Goal: Communication & Community: Participate in discussion

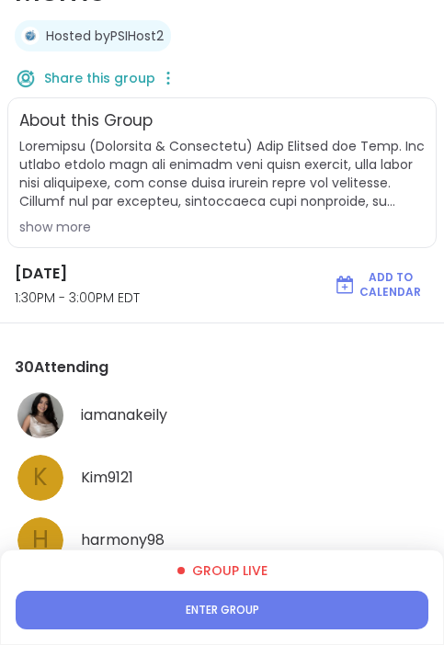
scroll to position [302, 0]
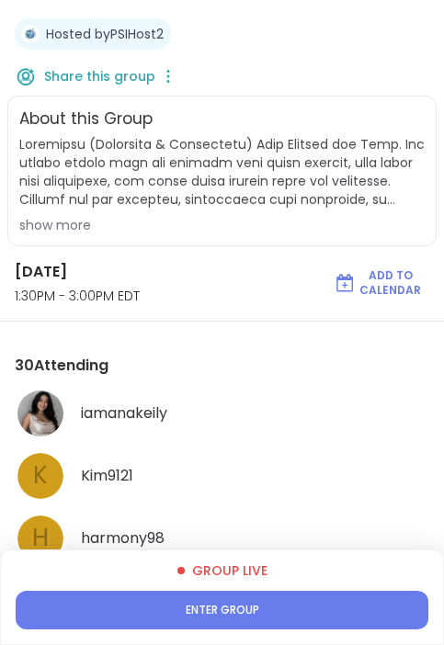
click at [306, 610] on button "Enter group" at bounding box center [222, 610] width 413 height 39
click at [289, 604] on button "Enter group" at bounding box center [222, 610] width 413 height 39
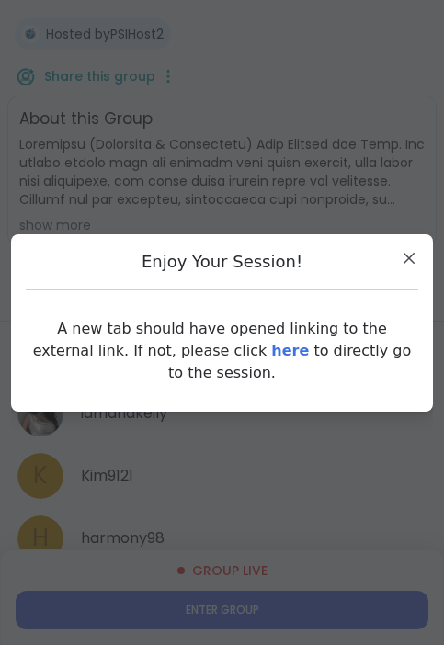
click at [271, 359] on link "here" at bounding box center [290, 350] width 38 height 17
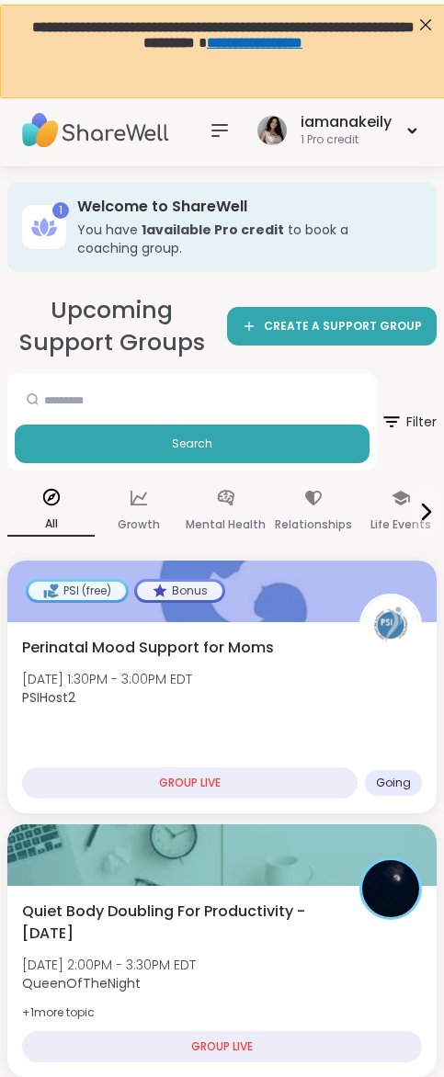
click at [226, 123] on icon at bounding box center [220, 131] width 22 height 22
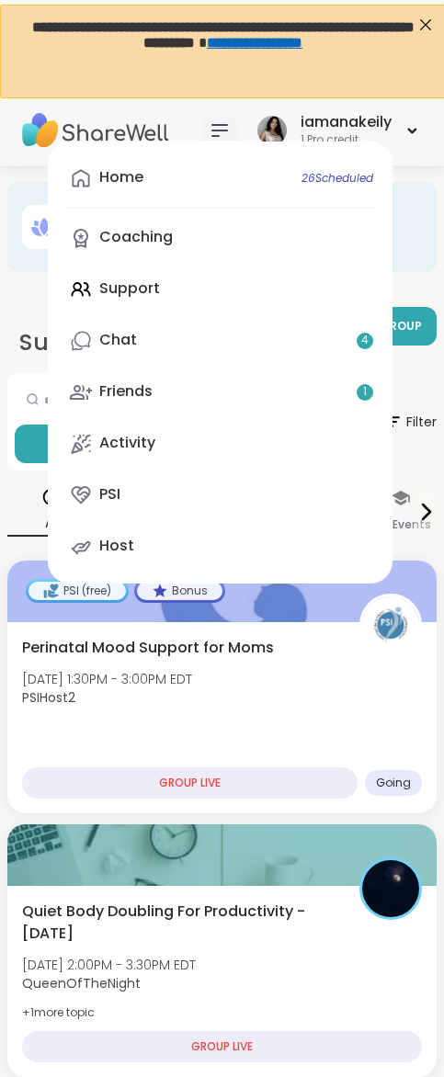
click at [201, 186] on link "Home 26 Scheduled" at bounding box center [220, 178] width 315 height 44
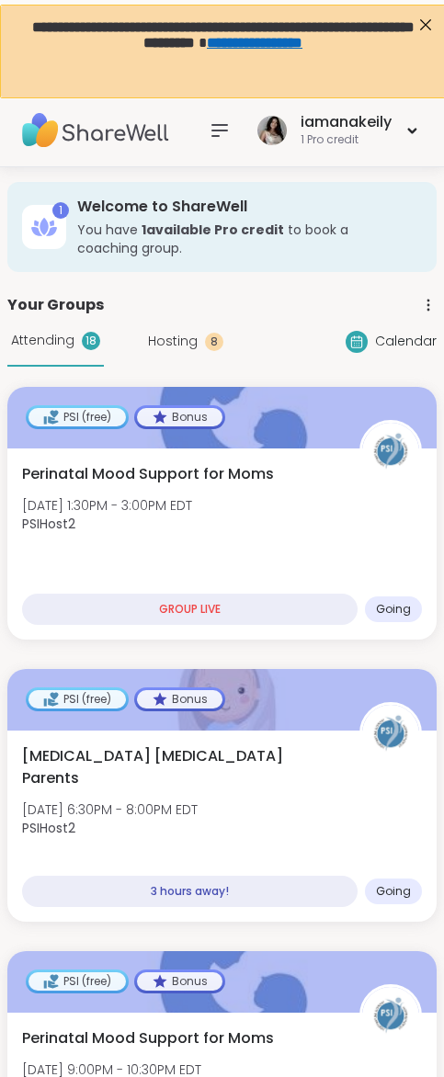
click at [223, 131] on icon at bounding box center [220, 131] width 22 height 22
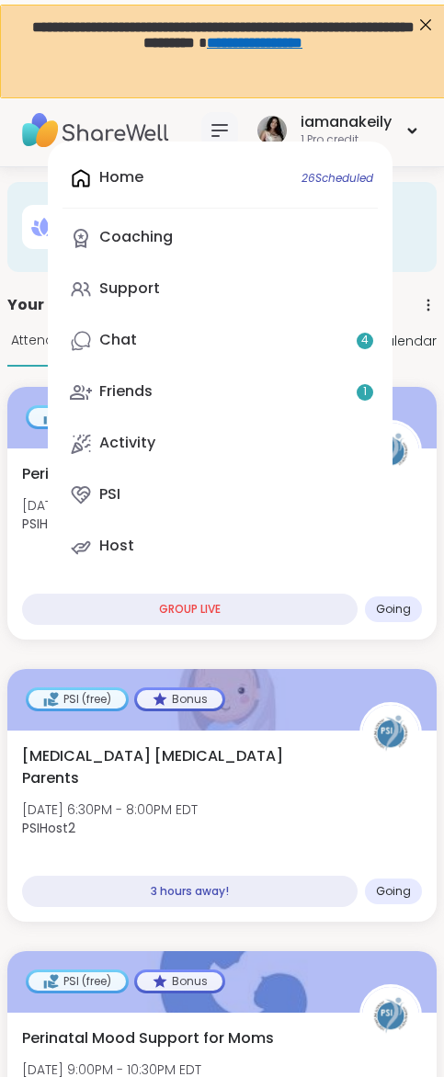
click at [210, 179] on div "Home 26 Scheduled Coaching Support Chat 4 Friends 1 Activity PSI Host" at bounding box center [220, 363] width 345 height 442
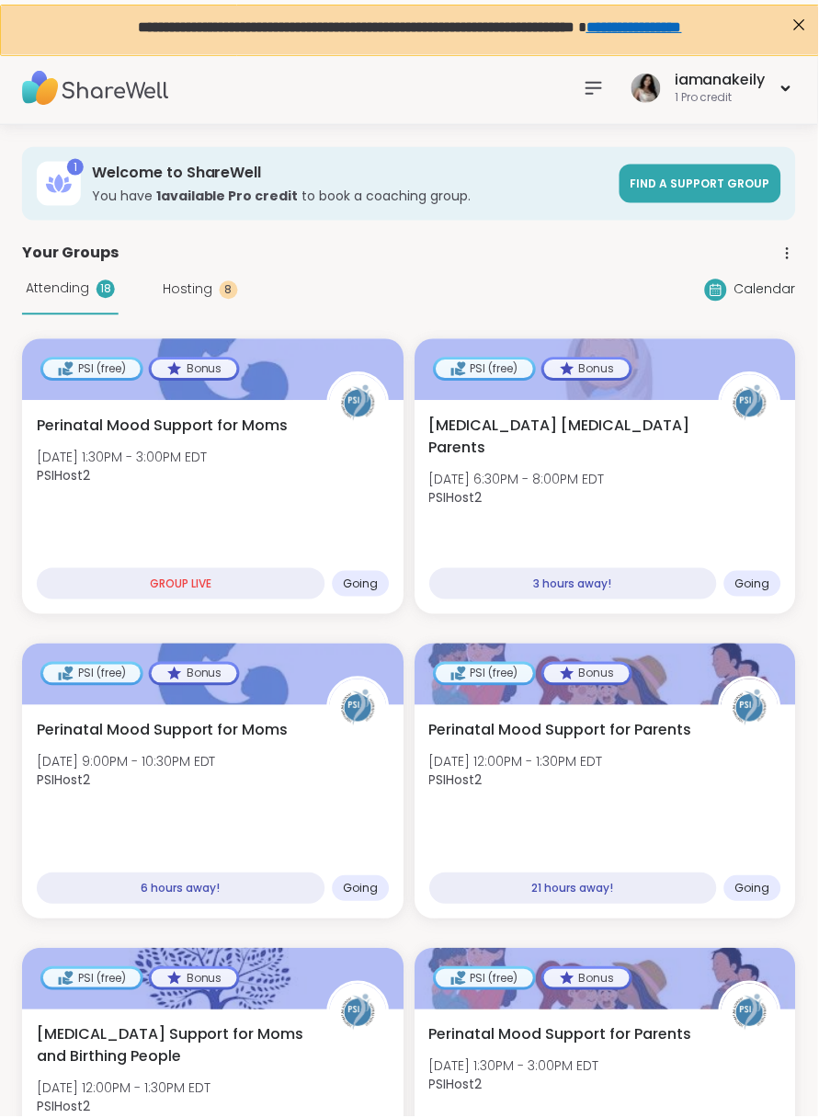
click at [443, 249] on icon at bounding box center [788, 253] width 17 height 17
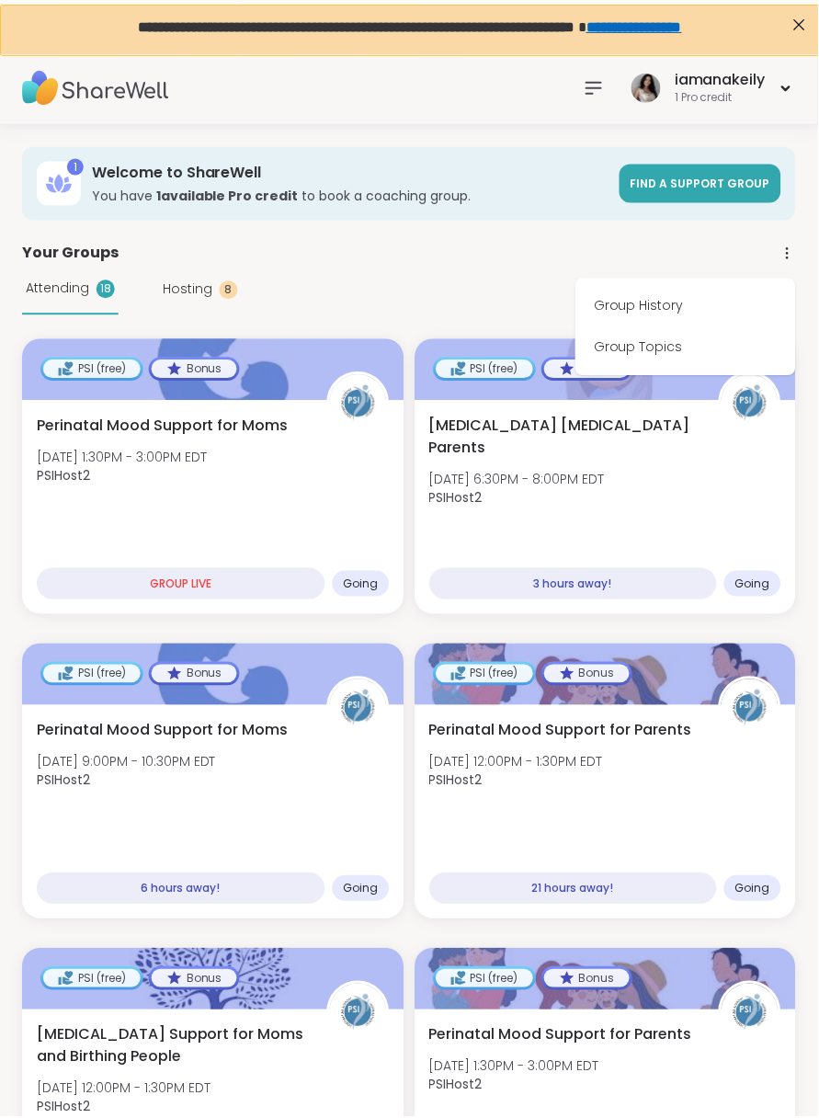
click at [443, 243] on div "Your Groups Group History Group Topics" at bounding box center [409, 254] width 775 height 22
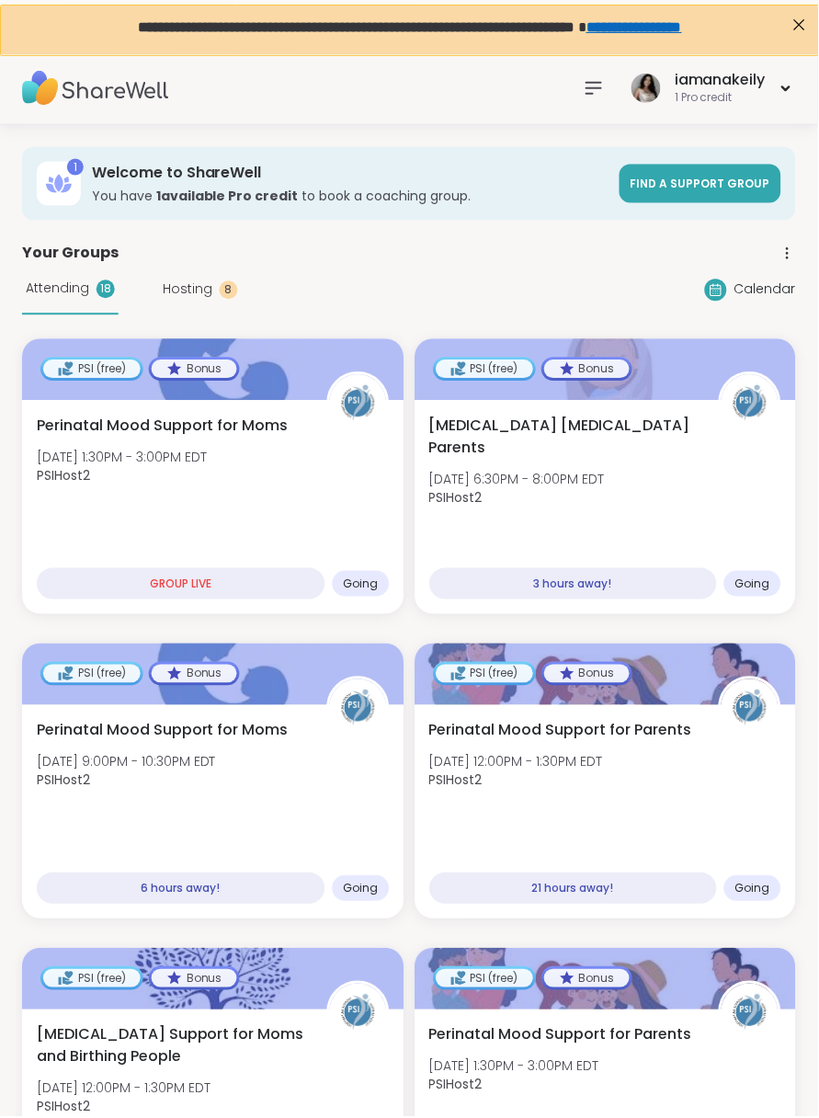
click at [443, 92] on icon at bounding box center [595, 88] width 22 height 22
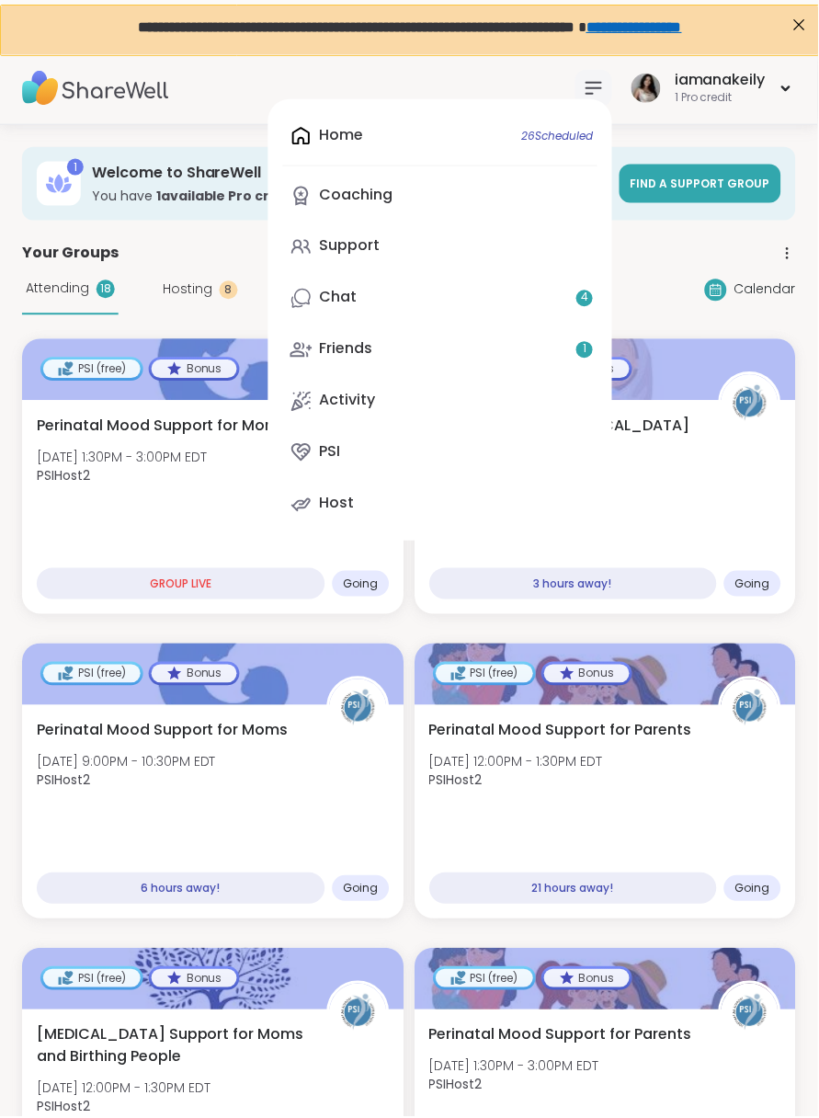
click at [414, 250] on link "Support" at bounding box center [440, 247] width 315 height 44
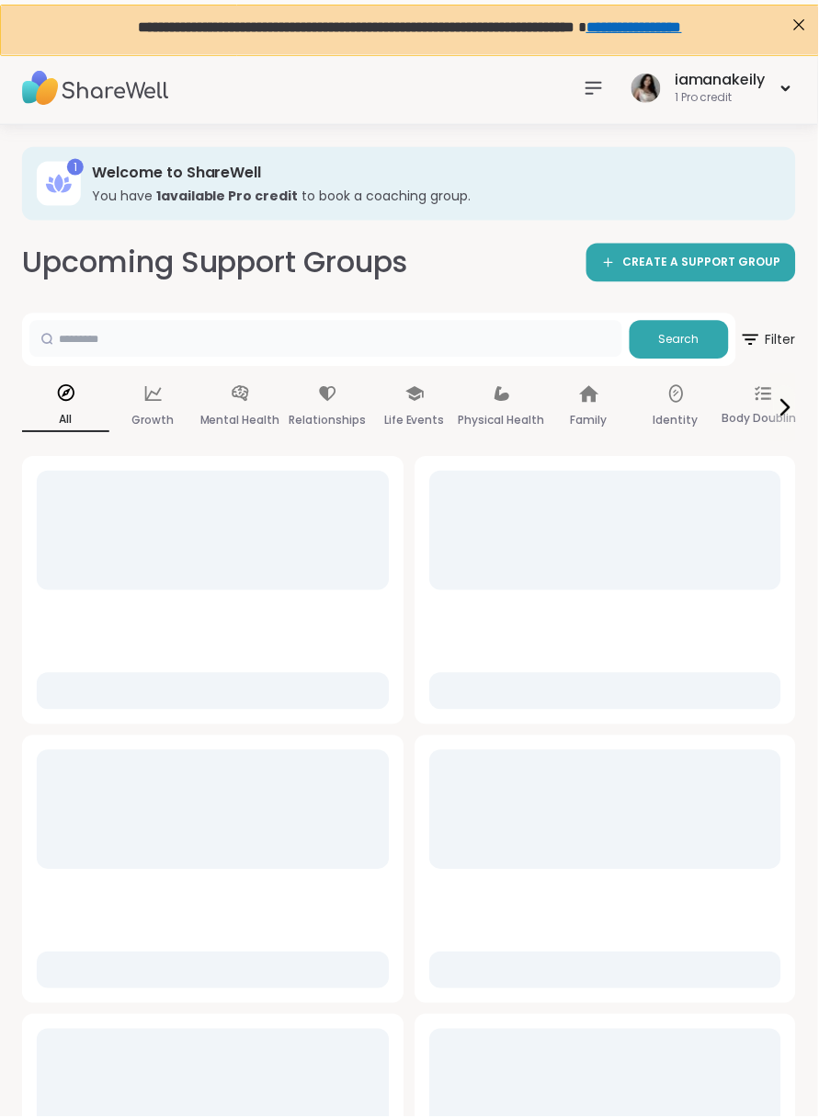
click at [443, 329] on input "text" at bounding box center [326, 339] width 594 height 37
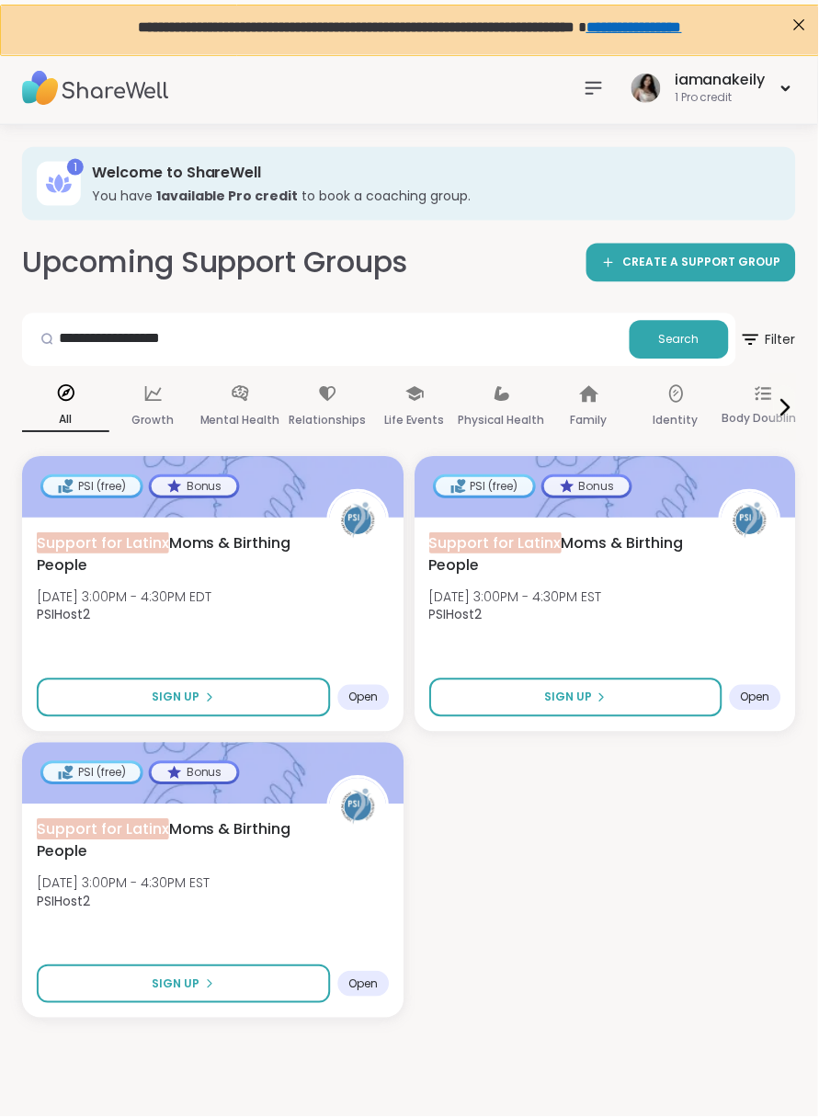
click at [212, 705] on div "Sign Up" at bounding box center [184, 698] width 63 height 17
click at [443, 704] on span "Sign Up" at bounding box center [569, 698] width 48 height 17
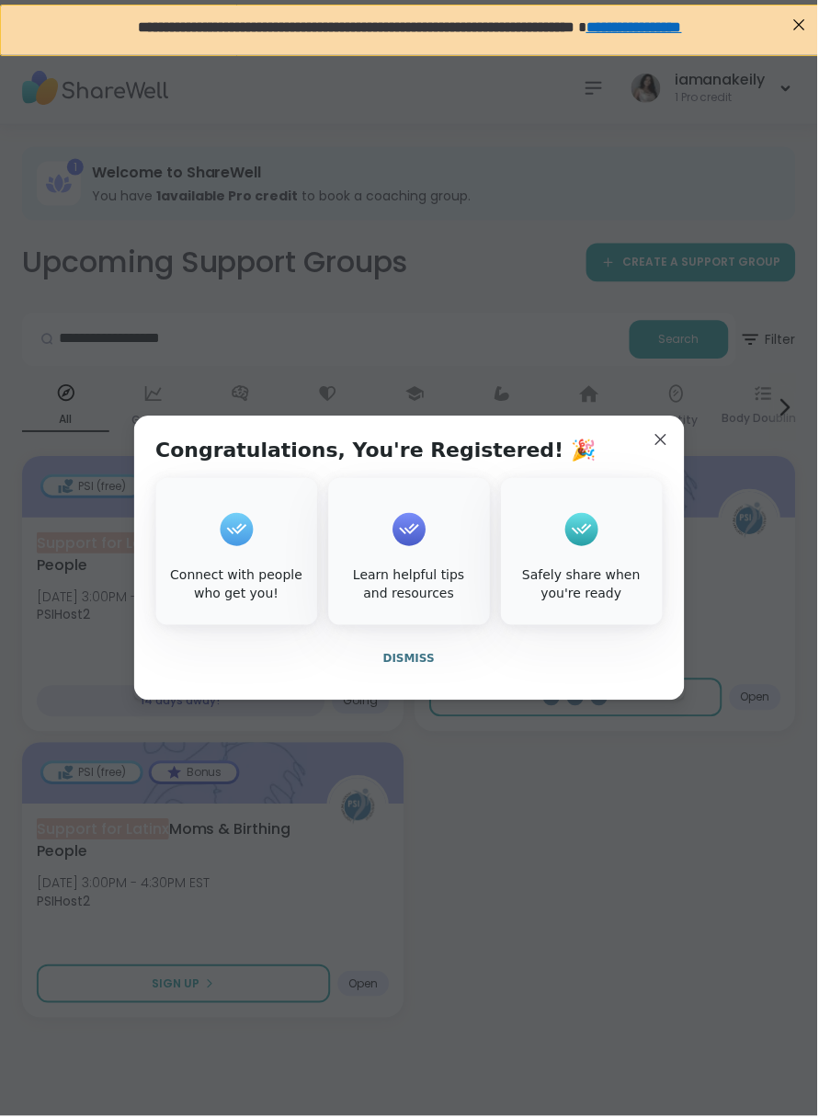
click at [426, 658] on span "Dismiss" at bounding box center [408, 660] width 51 height 13
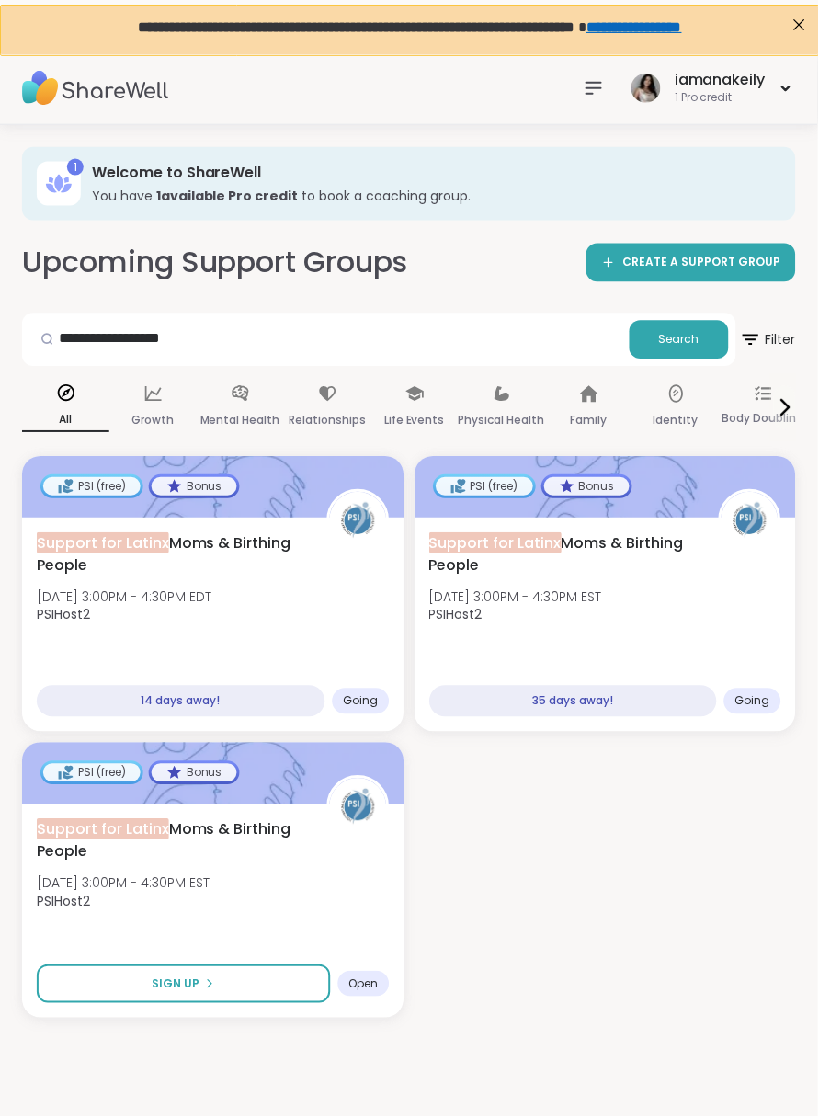
click at [219, 991] on button "Sign Up" at bounding box center [184, 985] width 294 height 39
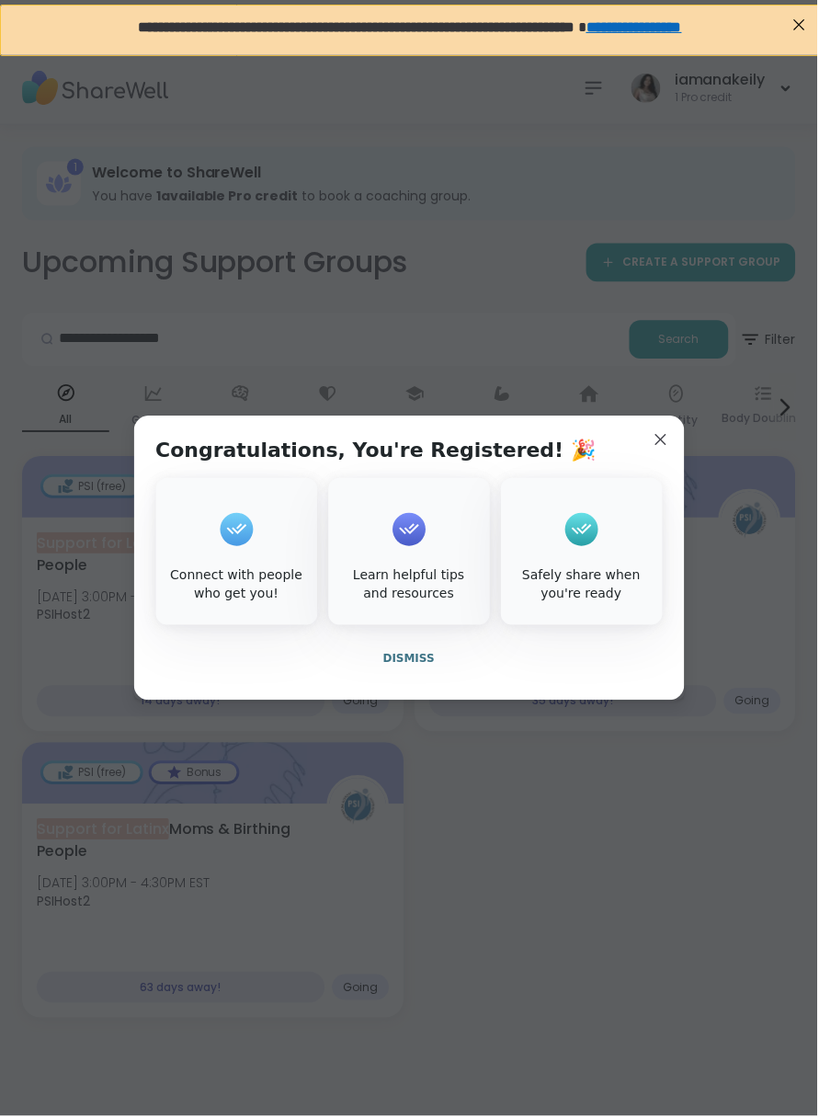
click at [400, 666] on span "Dismiss" at bounding box center [408, 660] width 51 height 13
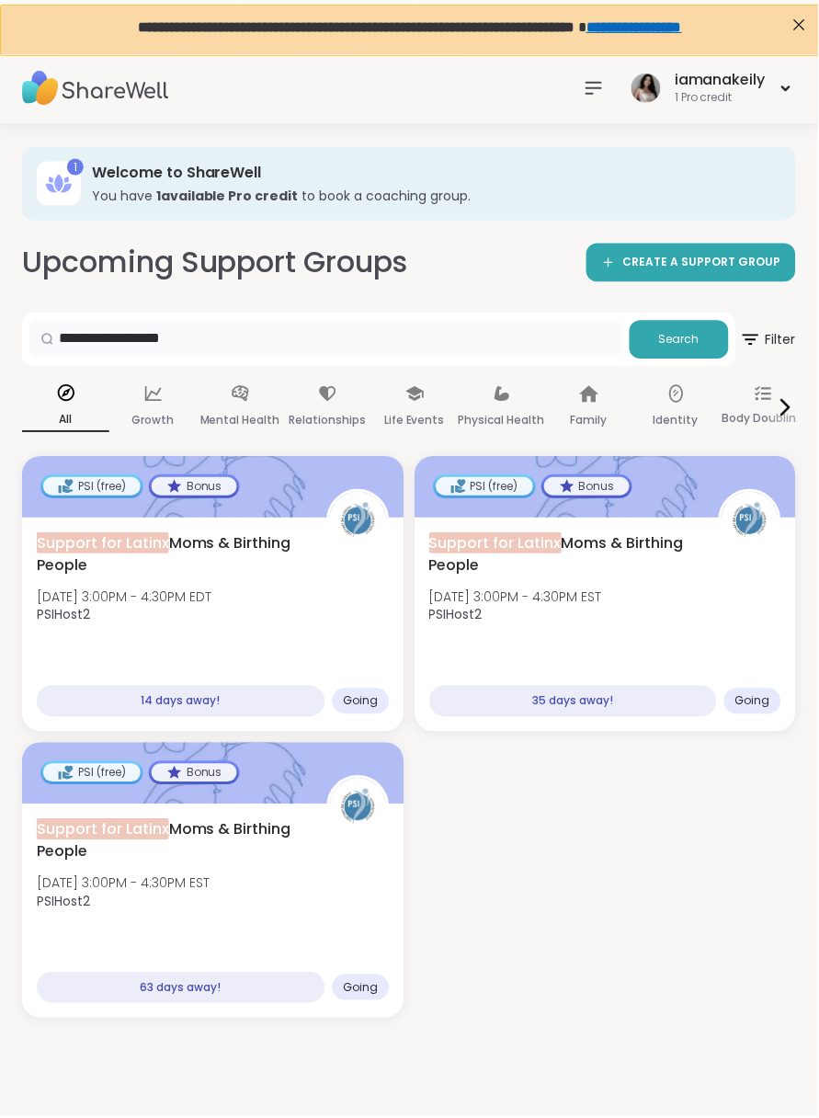
click at [443, 347] on input "**********" at bounding box center [326, 339] width 594 height 37
type input "*"
type input "**********"
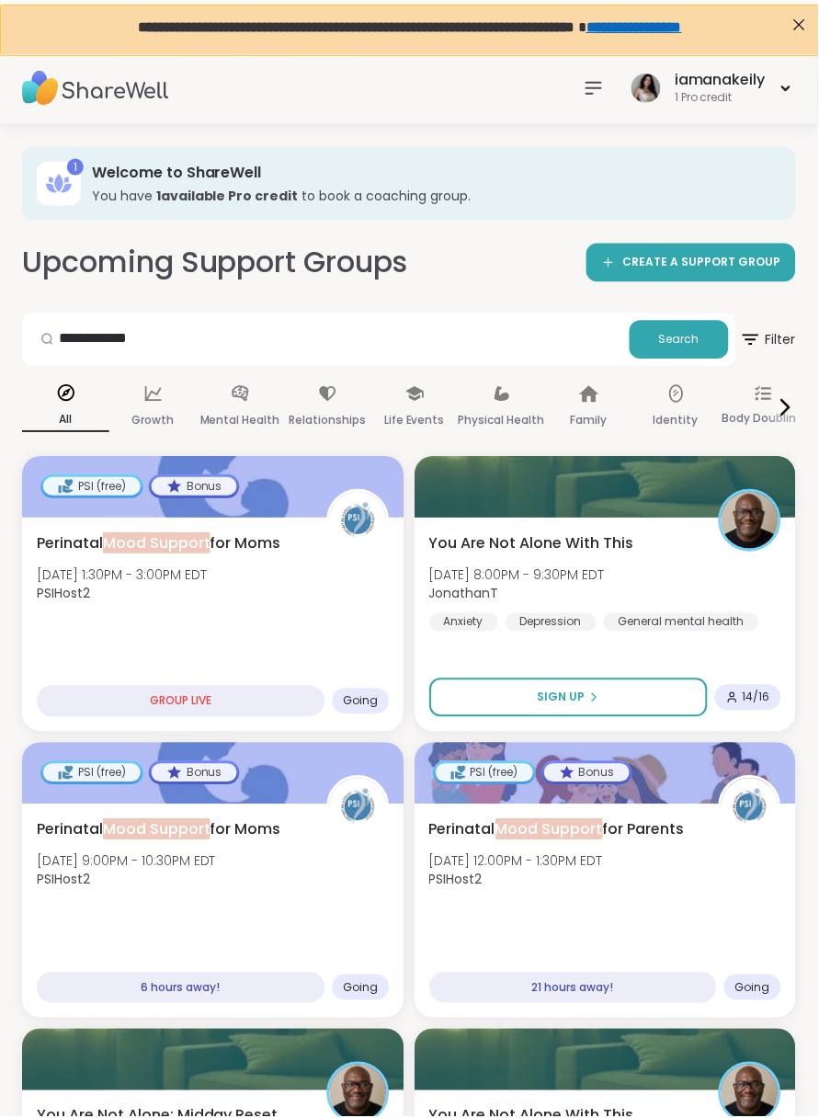
click at [71, 404] on div "All" at bounding box center [65, 408] width 87 height 68
click at [443, 92] on icon at bounding box center [595, 88] width 22 height 22
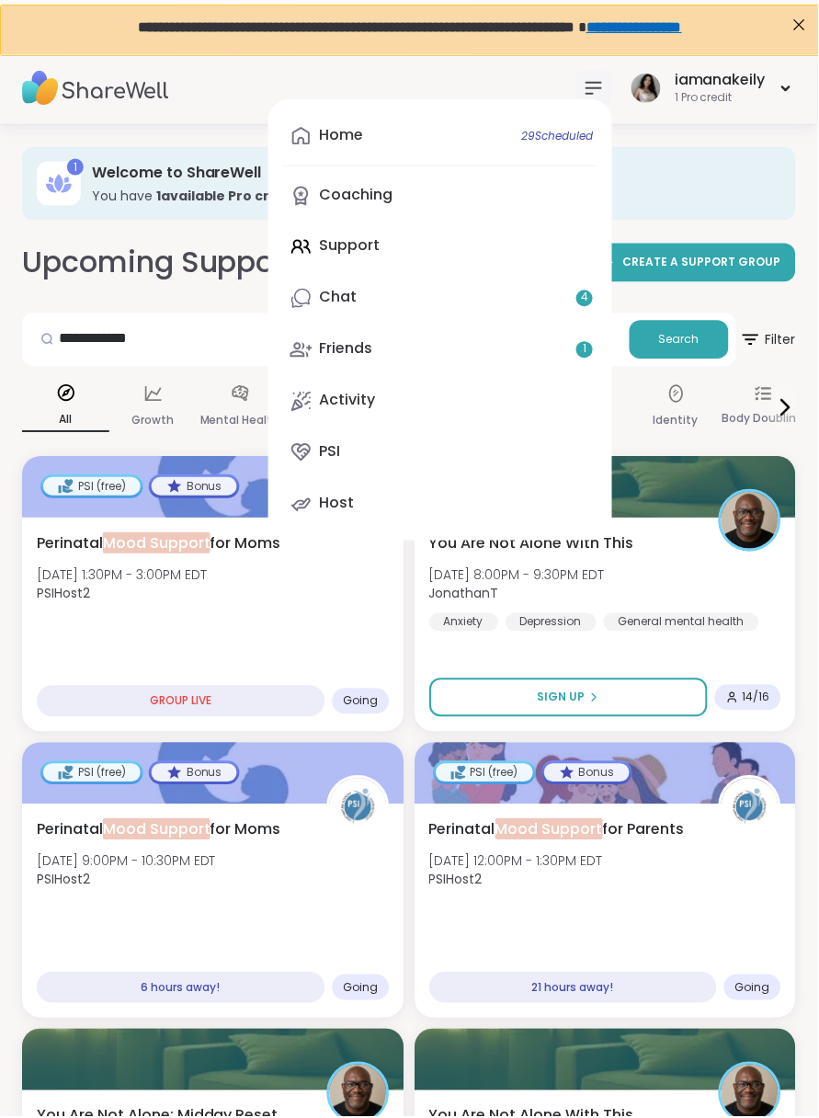
click at [443, 302] on link "Chat 4" at bounding box center [440, 299] width 315 height 44
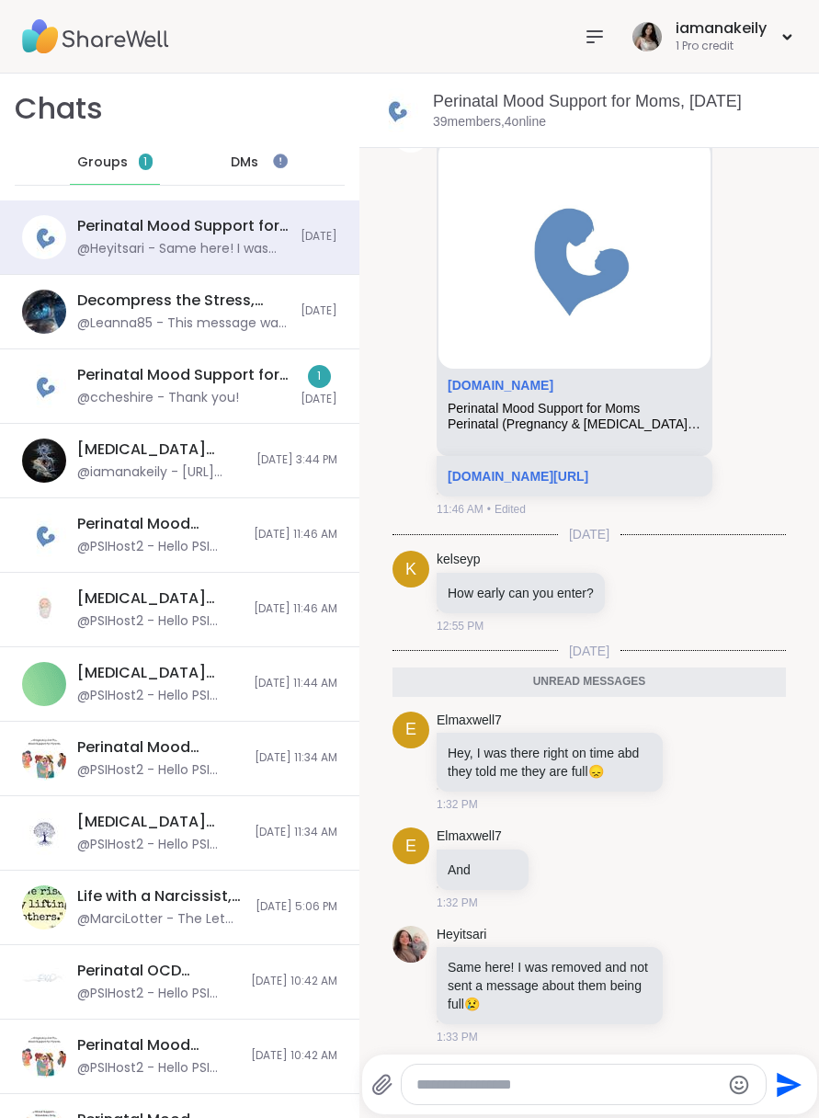
click at [282, 387] on div "Perinatal Mood Support for Moms, [DATE] @ccheshire - Thank you!" at bounding box center [183, 386] width 212 height 42
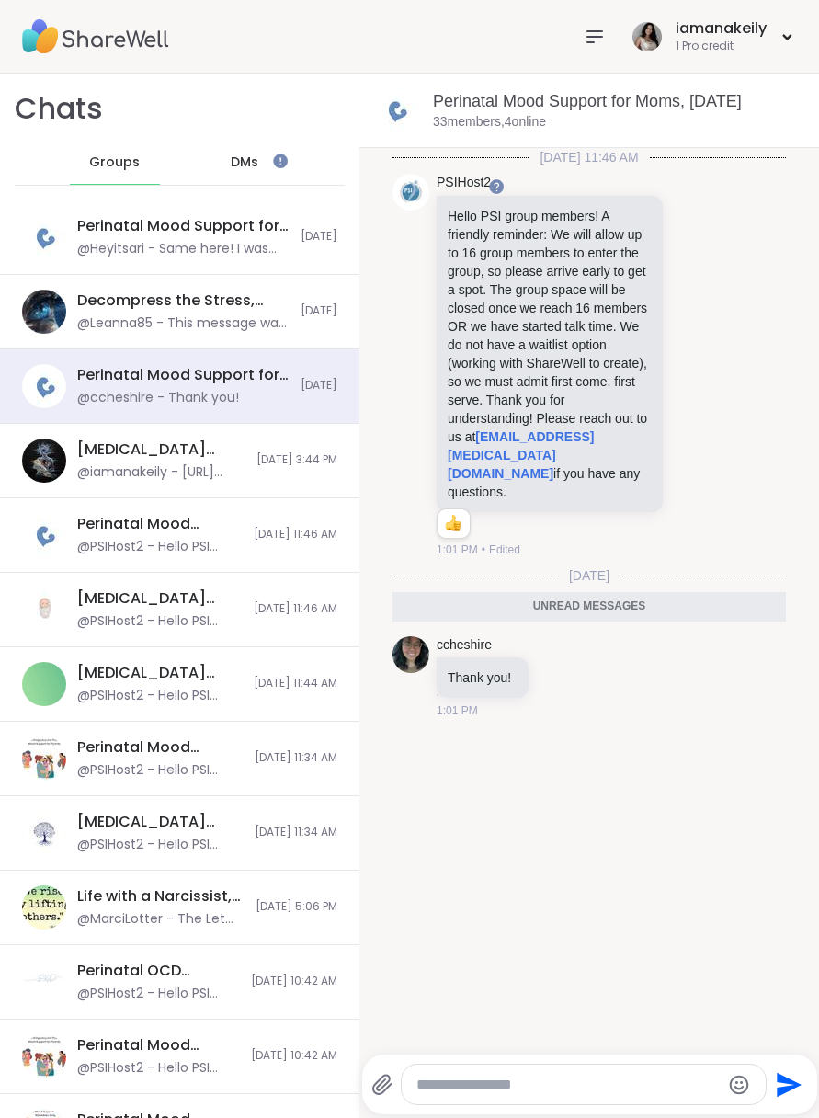
click at [292, 315] on div "Decompress the Stress, [DATE] @Leanna85 - This message was deleted. [DATE]" at bounding box center [179, 312] width 359 height 74
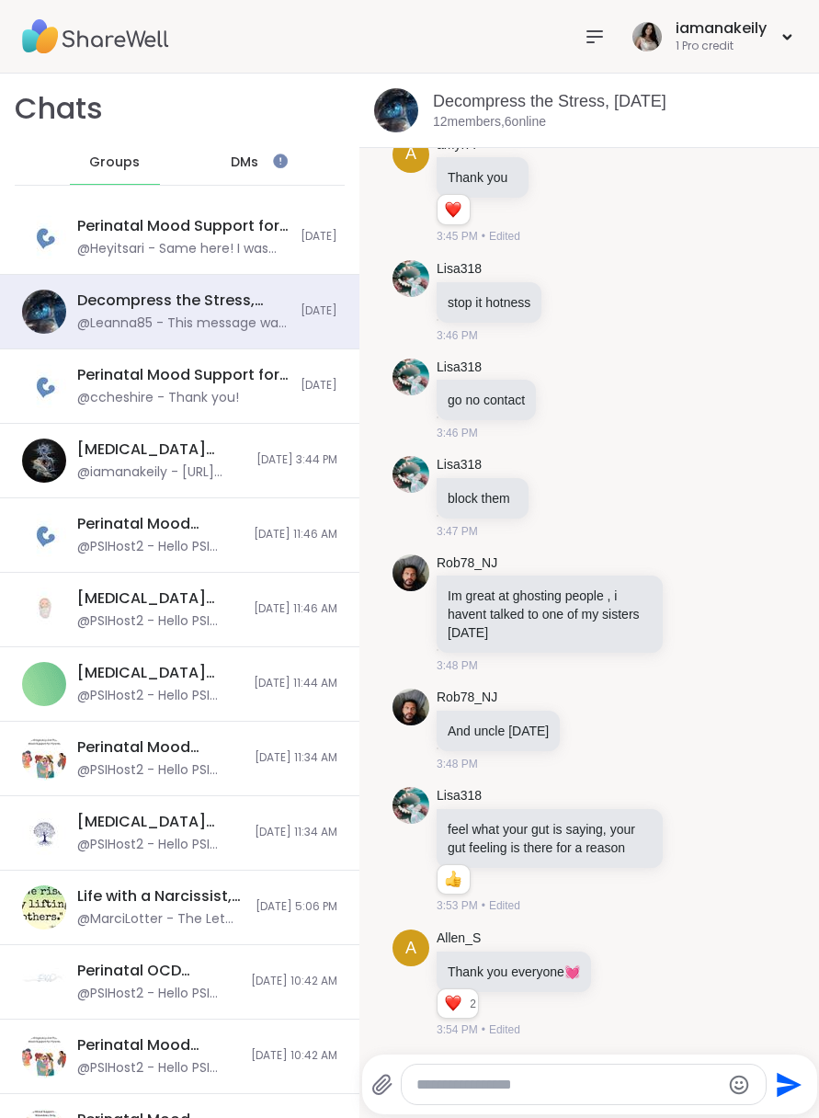
scroll to position [7266, 0]
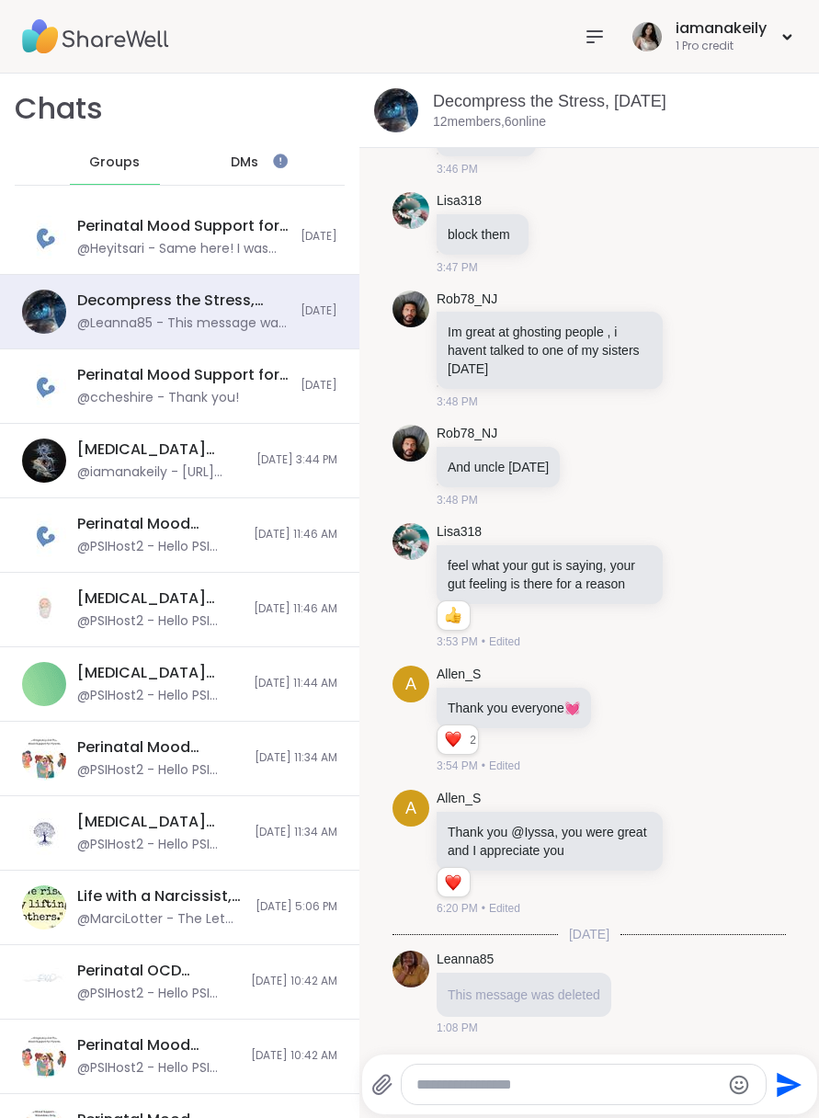
click at [278, 232] on div "Perinatal Mood Support for Moms, [DATE]" at bounding box center [183, 226] width 212 height 20
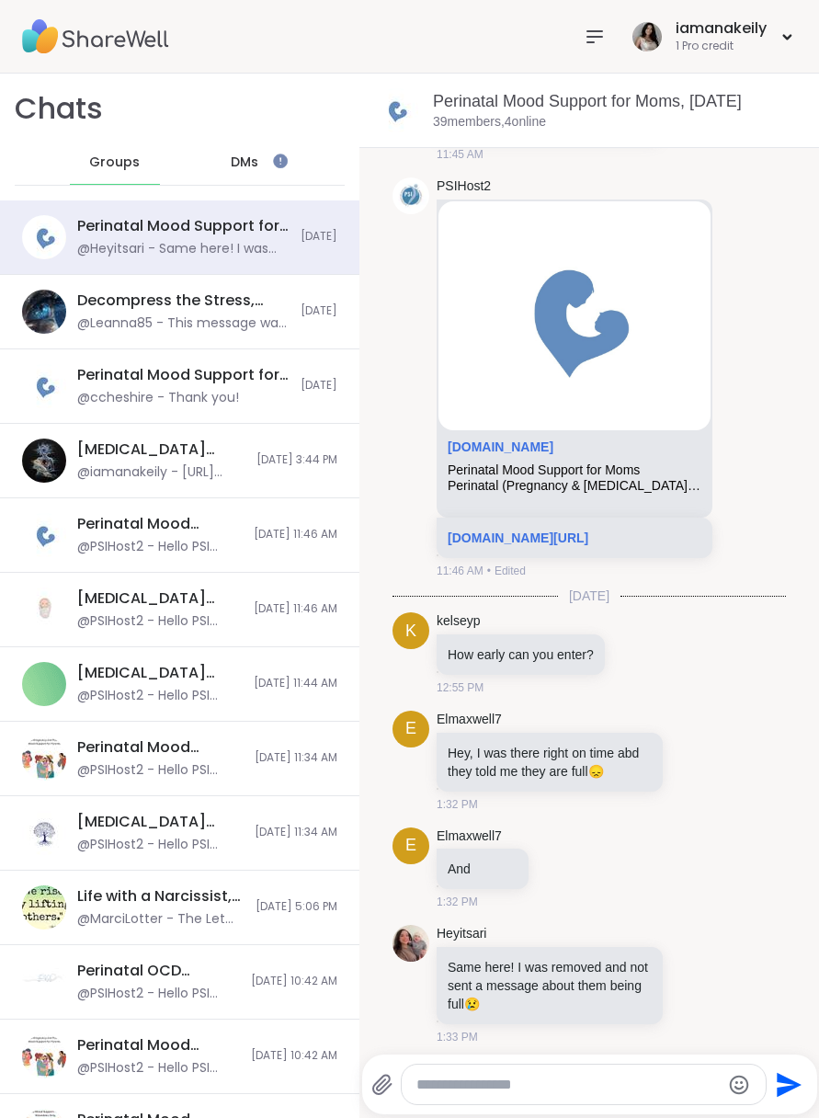
scroll to position [0, 0]
click at [443, 1076] on textarea "Type your message" at bounding box center [568, 1085] width 304 height 18
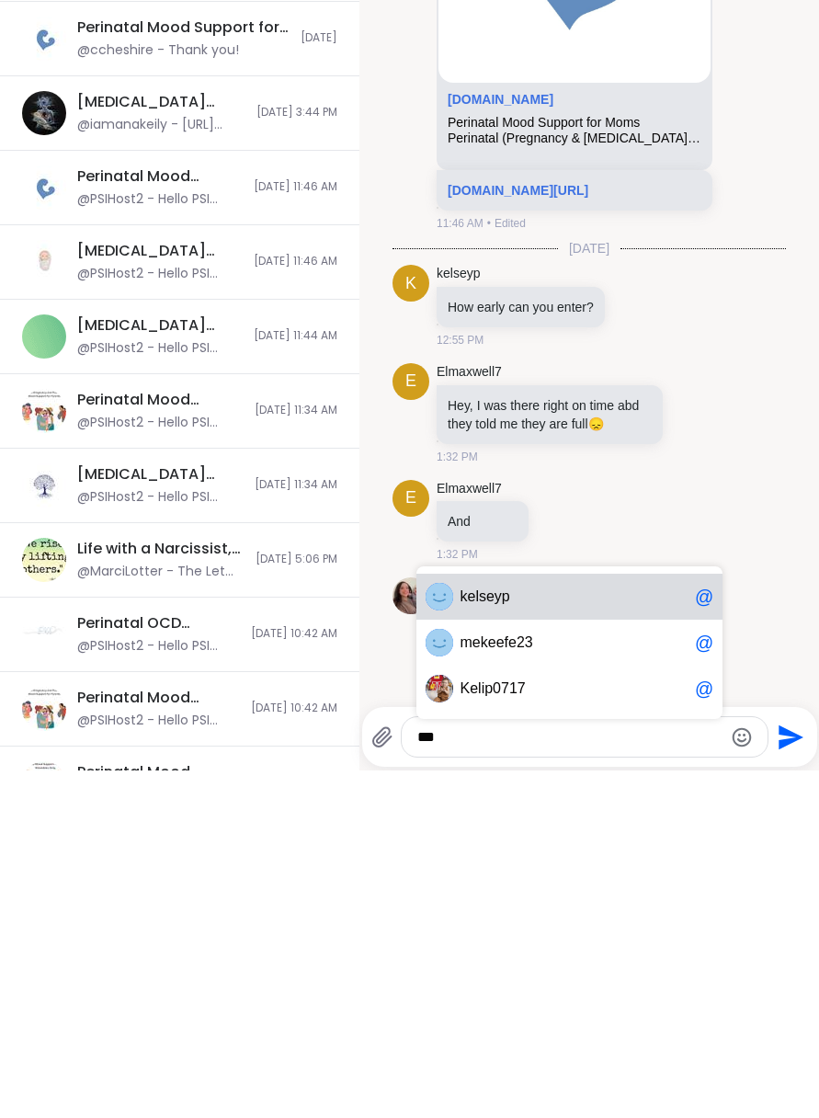
click at [443, 935] on span "ke lseyp" at bounding box center [574, 944] width 227 height 18
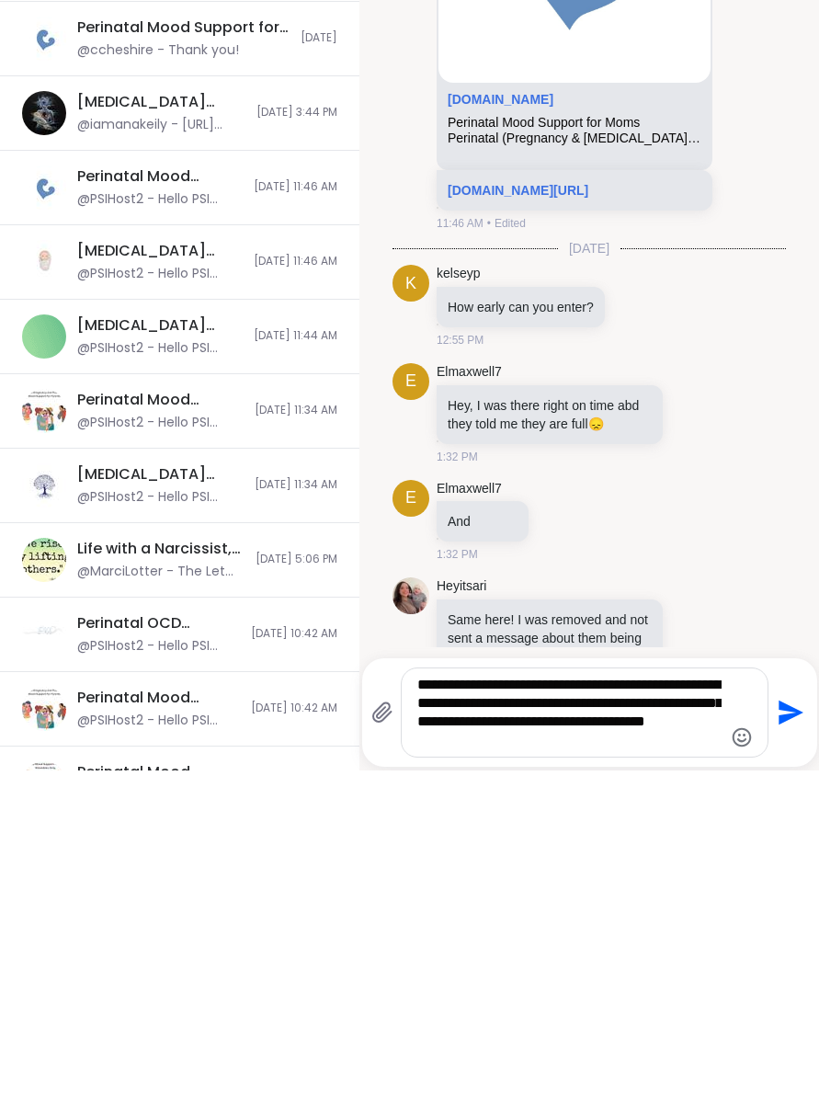
type textarea "**********"
click at [443, 1045] on icon "Send" at bounding box center [788, 1059] width 29 height 29
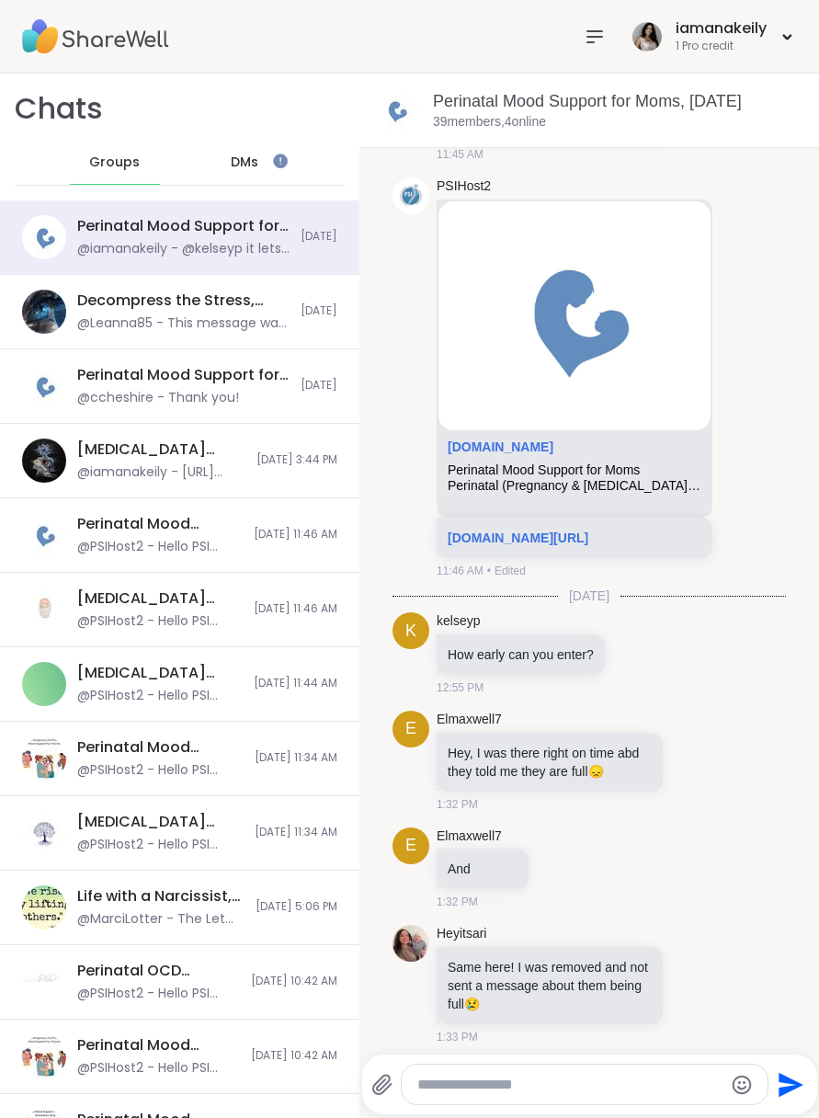
scroll to position [678, 0]
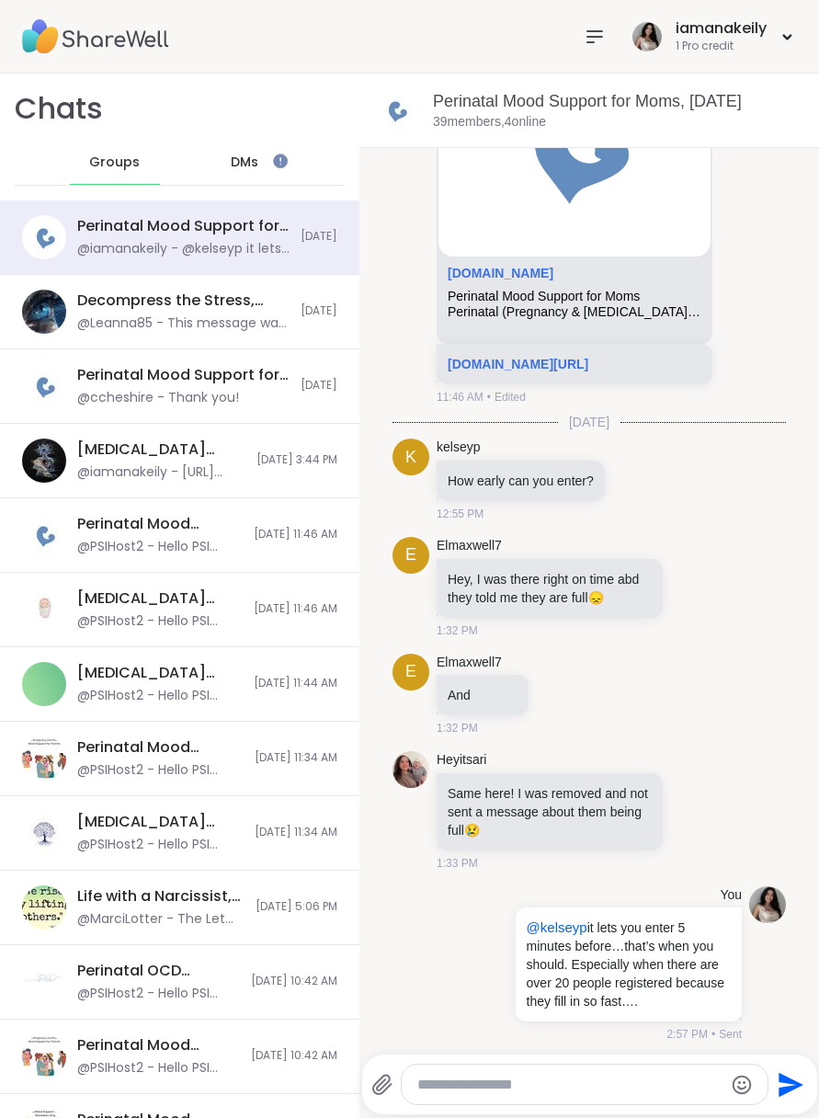
click at [207, 444] on div "[MEDICAL_DATA] Support Class, [DATE]" at bounding box center [161, 449] width 168 height 20
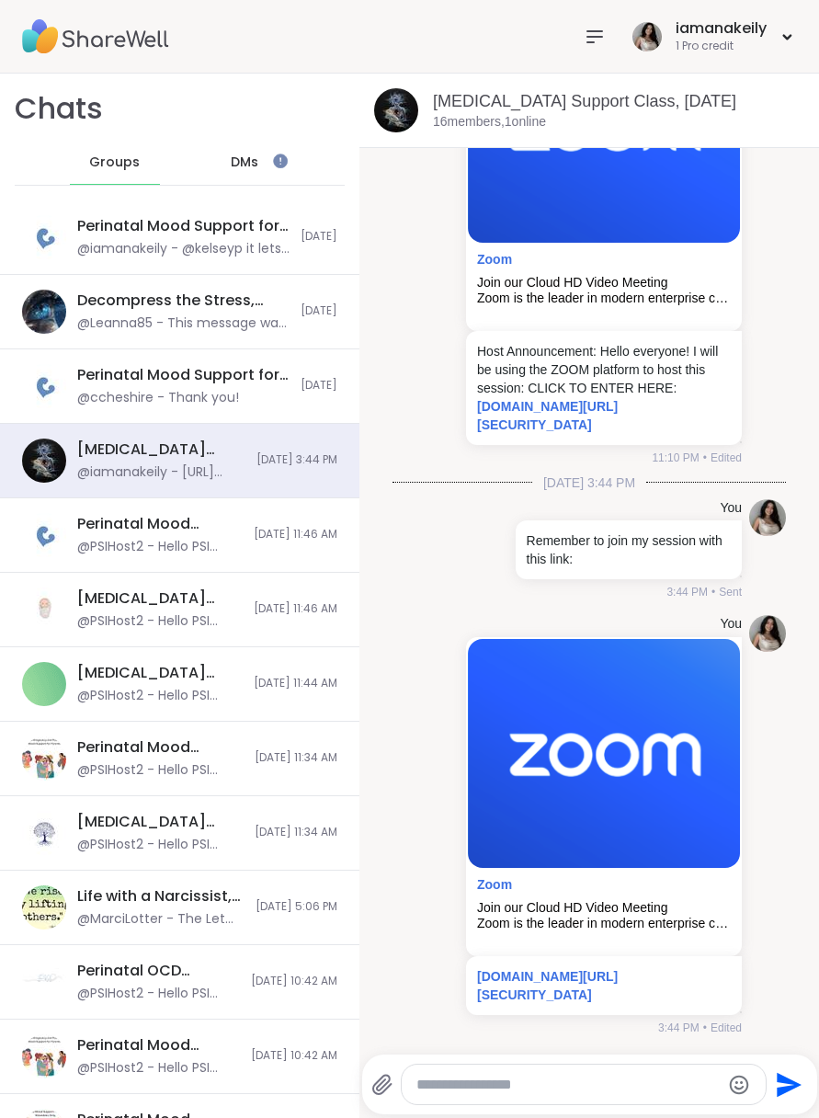
scroll to position [0, 0]
click at [443, 24] on nav at bounding box center [594, 36] width 37 height 37
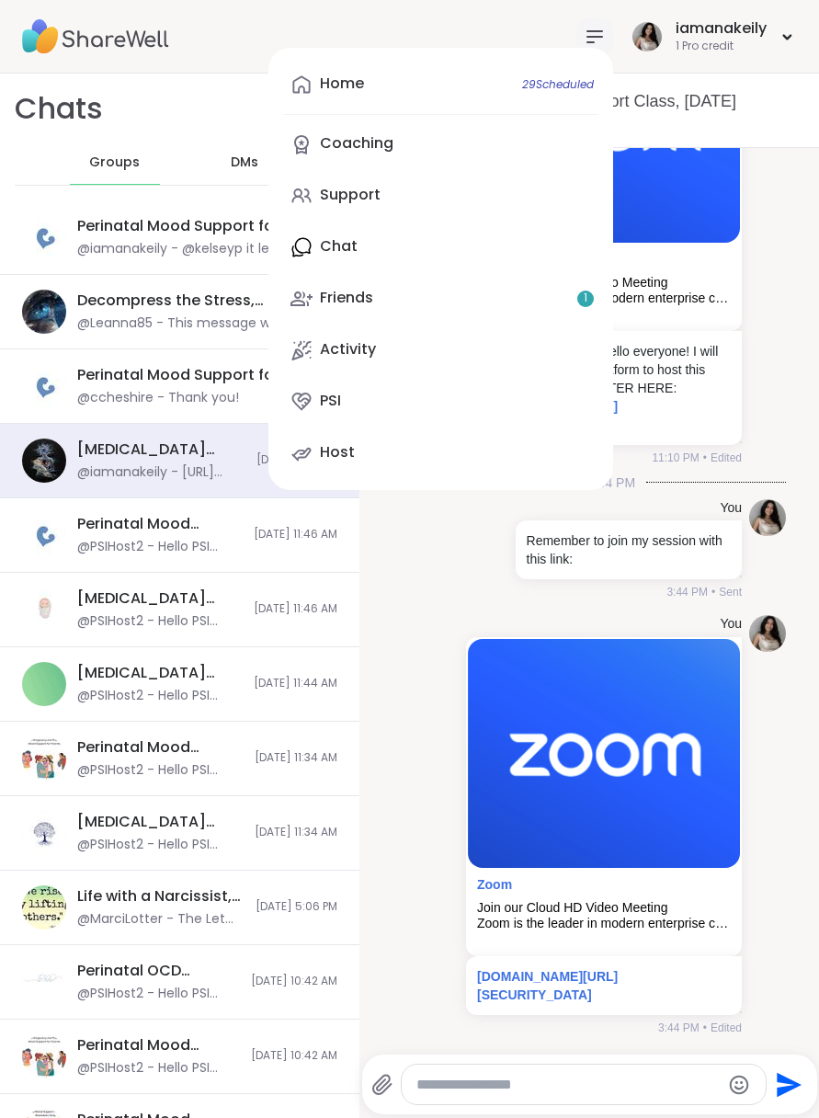
click at [443, 87] on link "Home 29 Scheduled" at bounding box center [440, 85] width 315 height 44
